Goal: Task Accomplishment & Management: Use online tool/utility

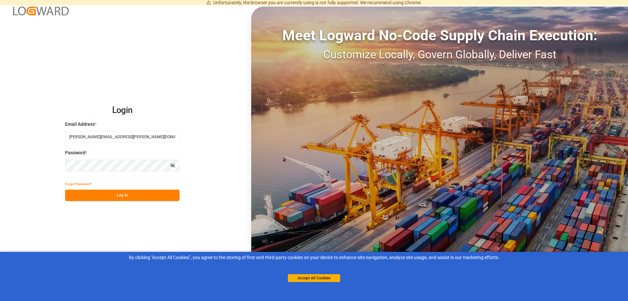
click at [142, 197] on button "Log In" at bounding box center [122, 194] width 115 height 11
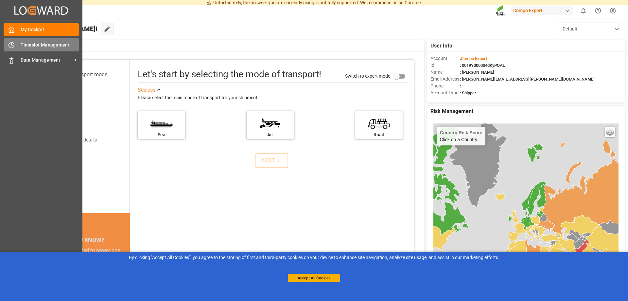
click at [29, 45] on span "Timeslot Management" at bounding box center [50, 45] width 59 height 7
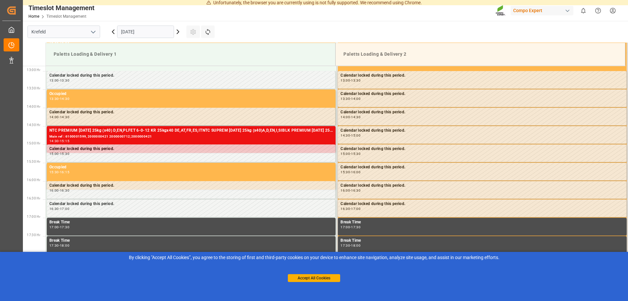
scroll to position [472, 0]
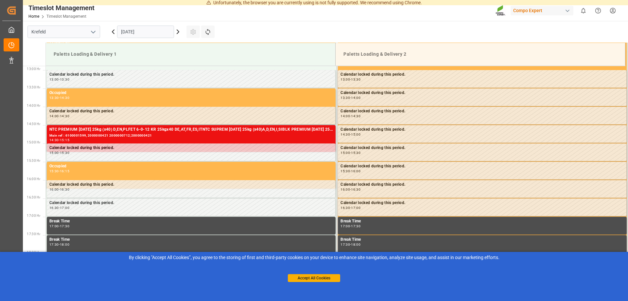
click at [178, 32] on icon at bounding box center [178, 32] width 2 height 4
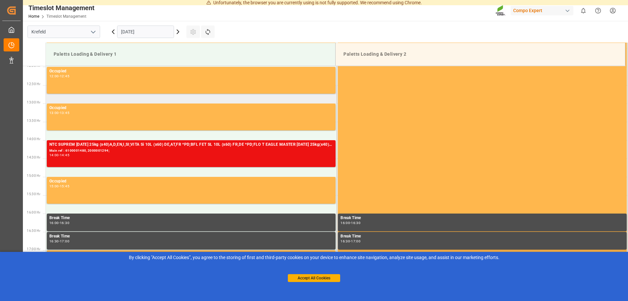
scroll to position [272, 0]
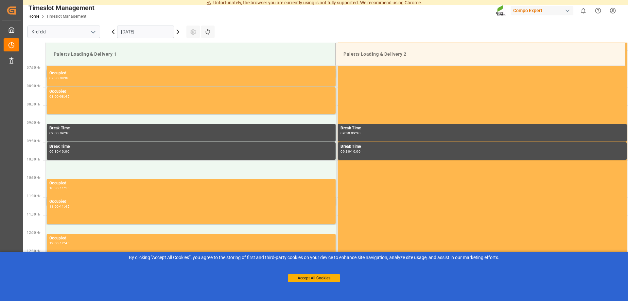
click at [177, 32] on icon at bounding box center [178, 32] width 8 height 8
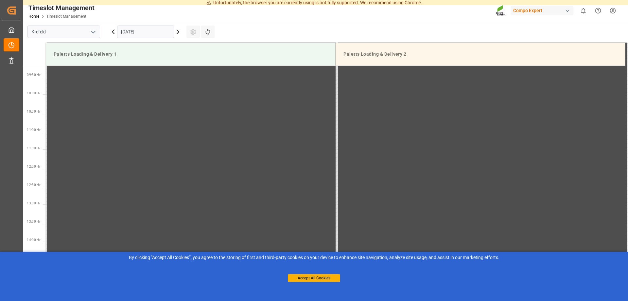
click at [156, 34] on input "[DATE]" at bounding box center [145, 32] width 57 height 12
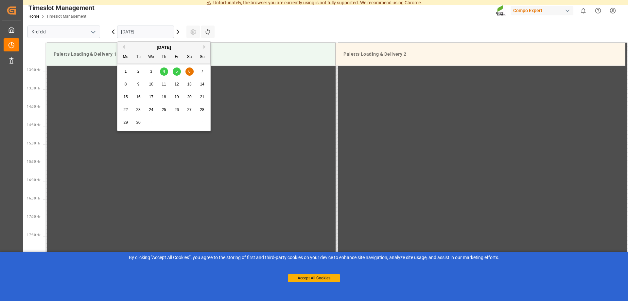
scroll to position [472, 0]
click at [130, 84] on div "8" at bounding box center [126, 85] width 8 height 8
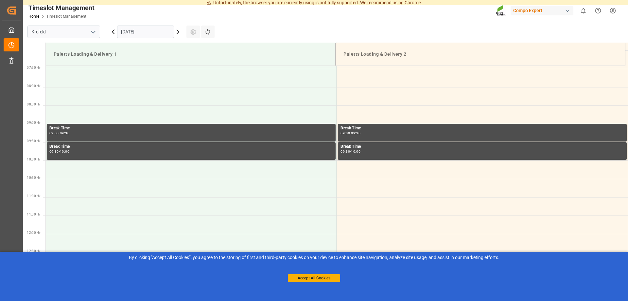
scroll to position [138, 0]
